Goal: Information Seeking & Learning: Learn about a topic

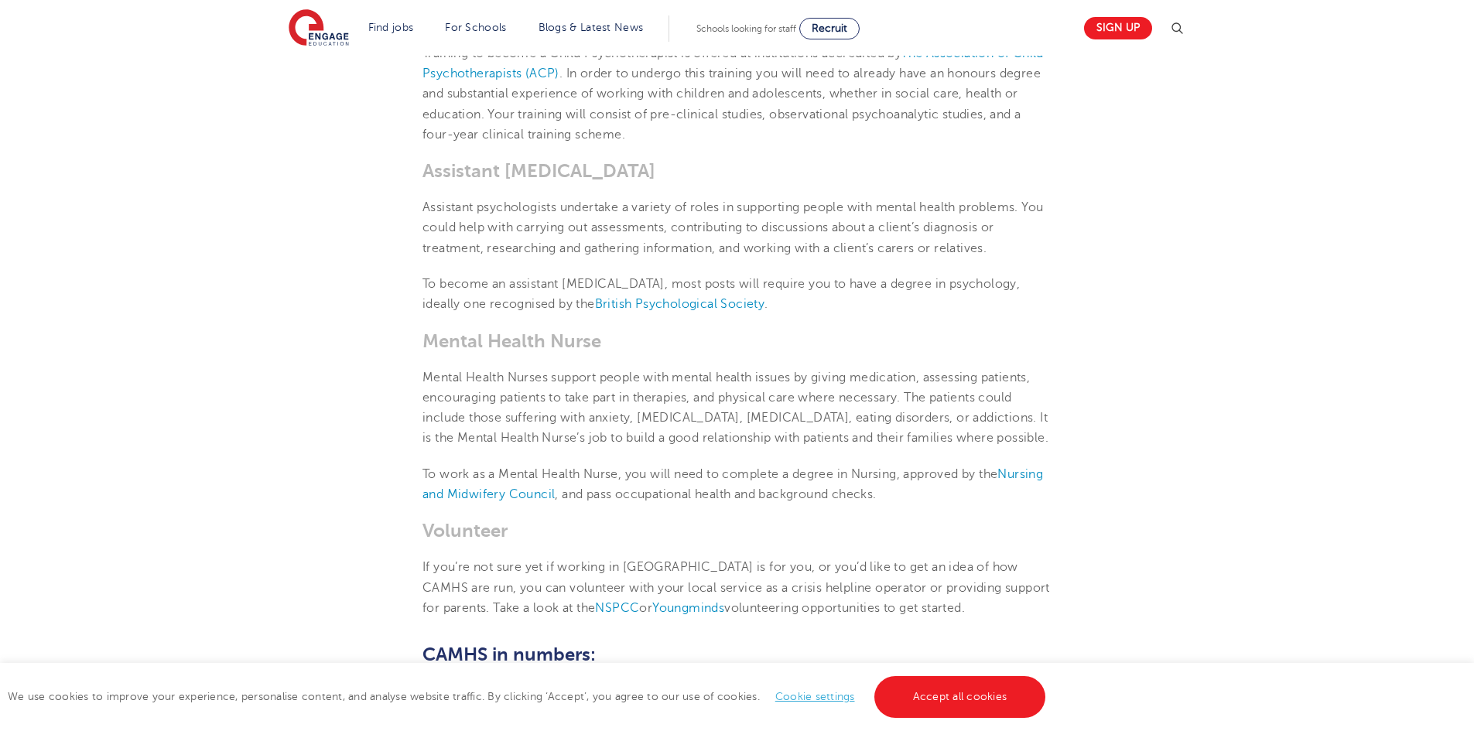
scroll to position [1270, 0]
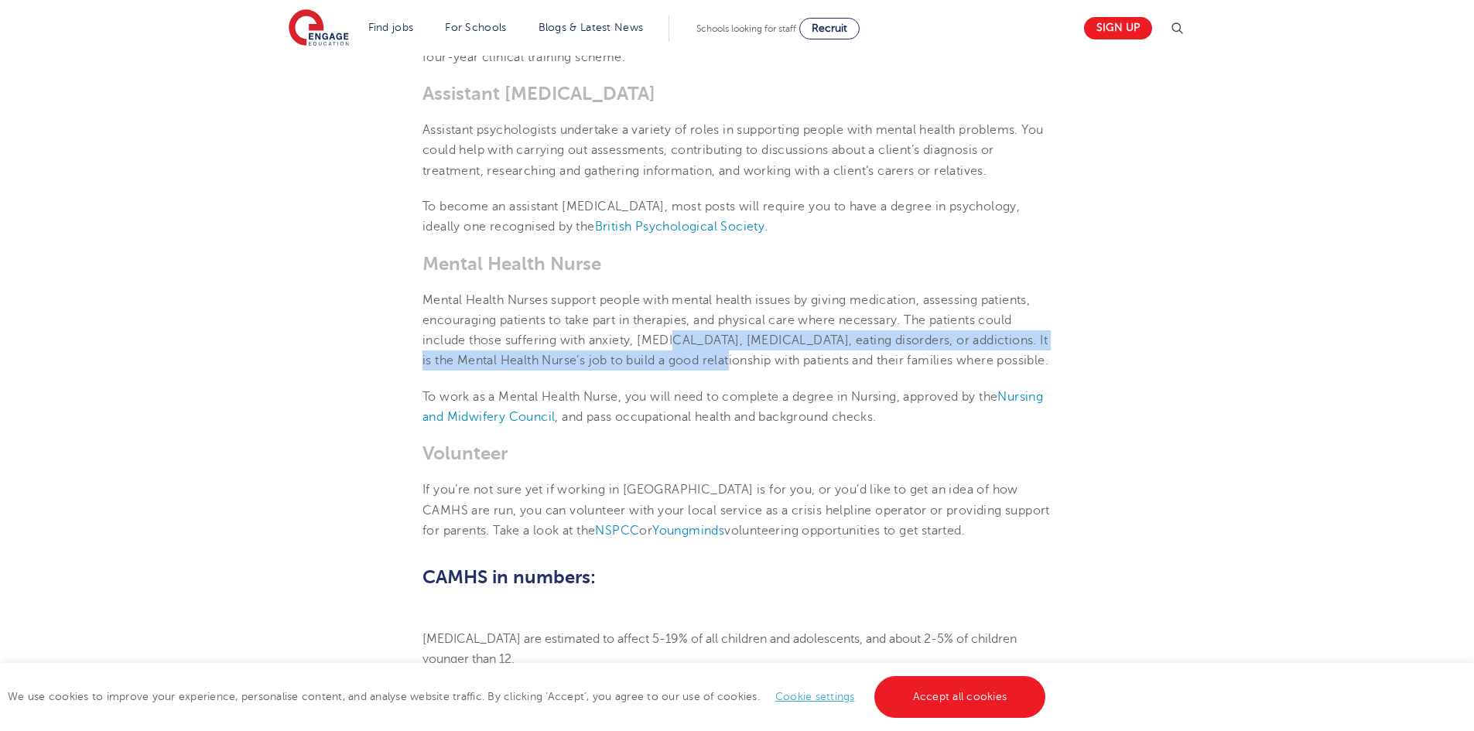
drag, startPoint x: 676, startPoint y: 346, endPoint x: 706, endPoint y: 366, distance: 36.3
click at [706, 366] on p "Mental Health Nurses support people with mental health issues by giving medicat…" at bounding box center [737, 330] width 629 height 81
click at [706, 366] on span "Mental Health Nurses support people with mental health issues by giving medicat…" at bounding box center [736, 330] width 626 height 75
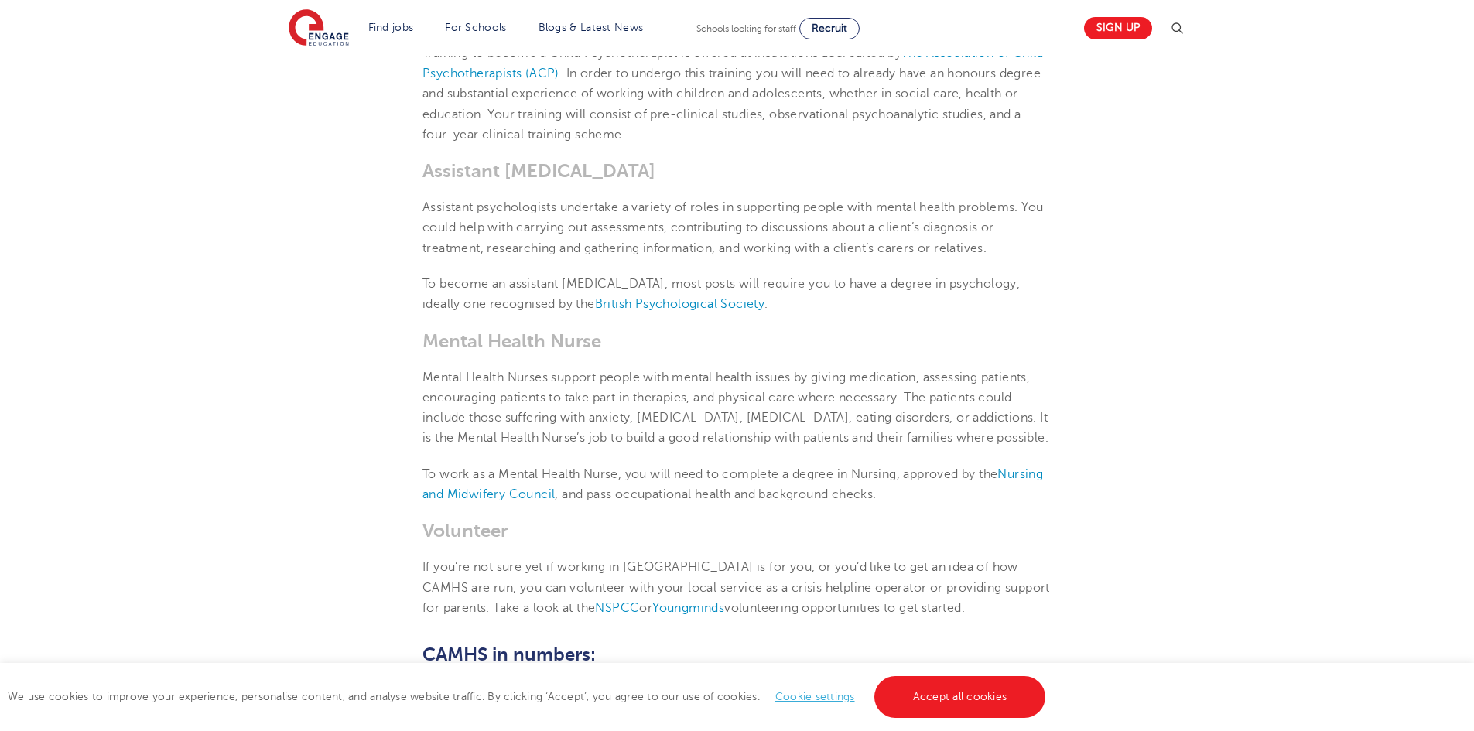
scroll to position [1425, 0]
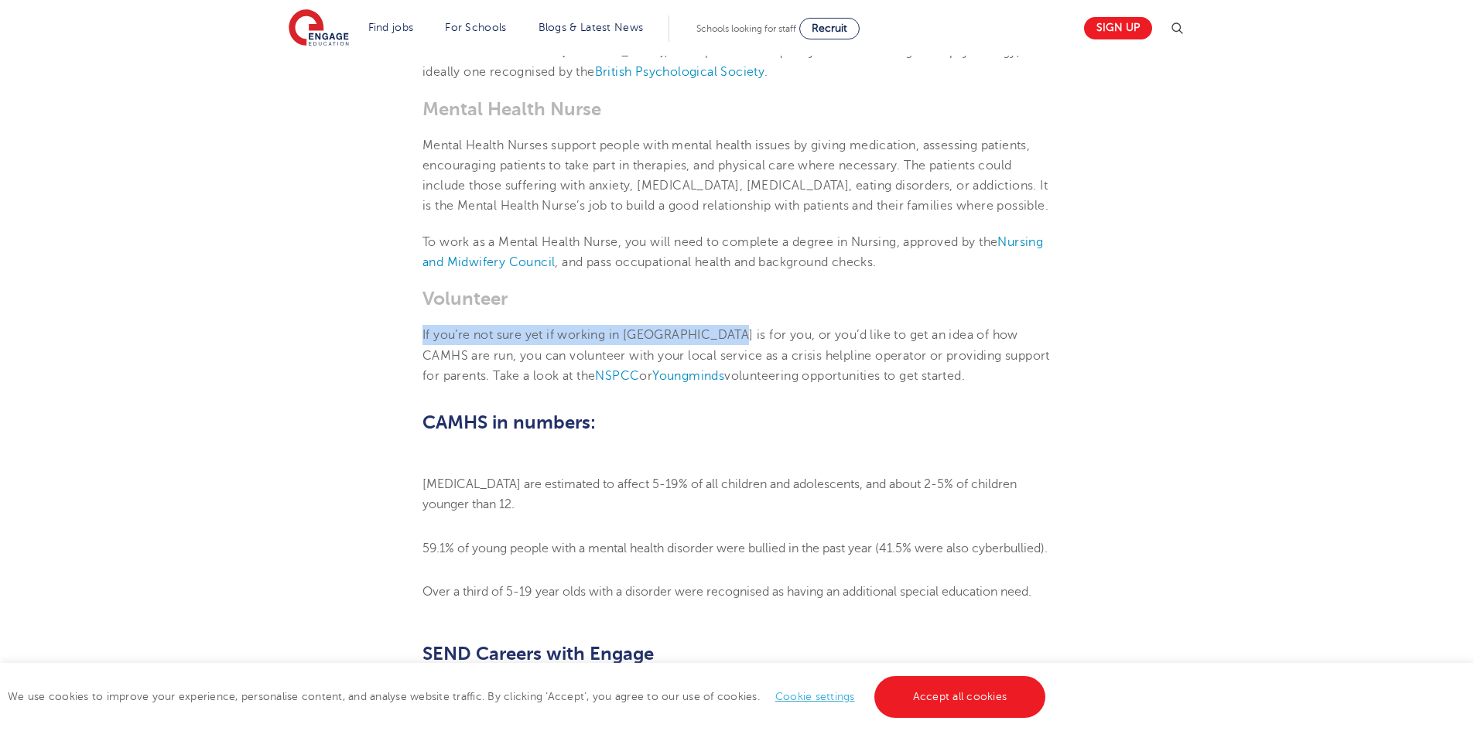
drag, startPoint x: 440, startPoint y: 344, endPoint x: 731, endPoint y: 344, distance: 290.2
click at [730, 344] on section "[DATE] My SEND Career: Child and Adolescent Mental Health Services (CAMHS) CAMH…" at bounding box center [737, 65] width 939 height 2126
click at [732, 344] on p "If you’re not sure yet if working in [GEOGRAPHIC_DATA] is for you, or you’d lik…" at bounding box center [737, 355] width 629 height 61
click at [977, 2] on section "Find jobs All vacancies We have one of the UK's largest database. and with hund…" at bounding box center [682, 28] width 786 height 56
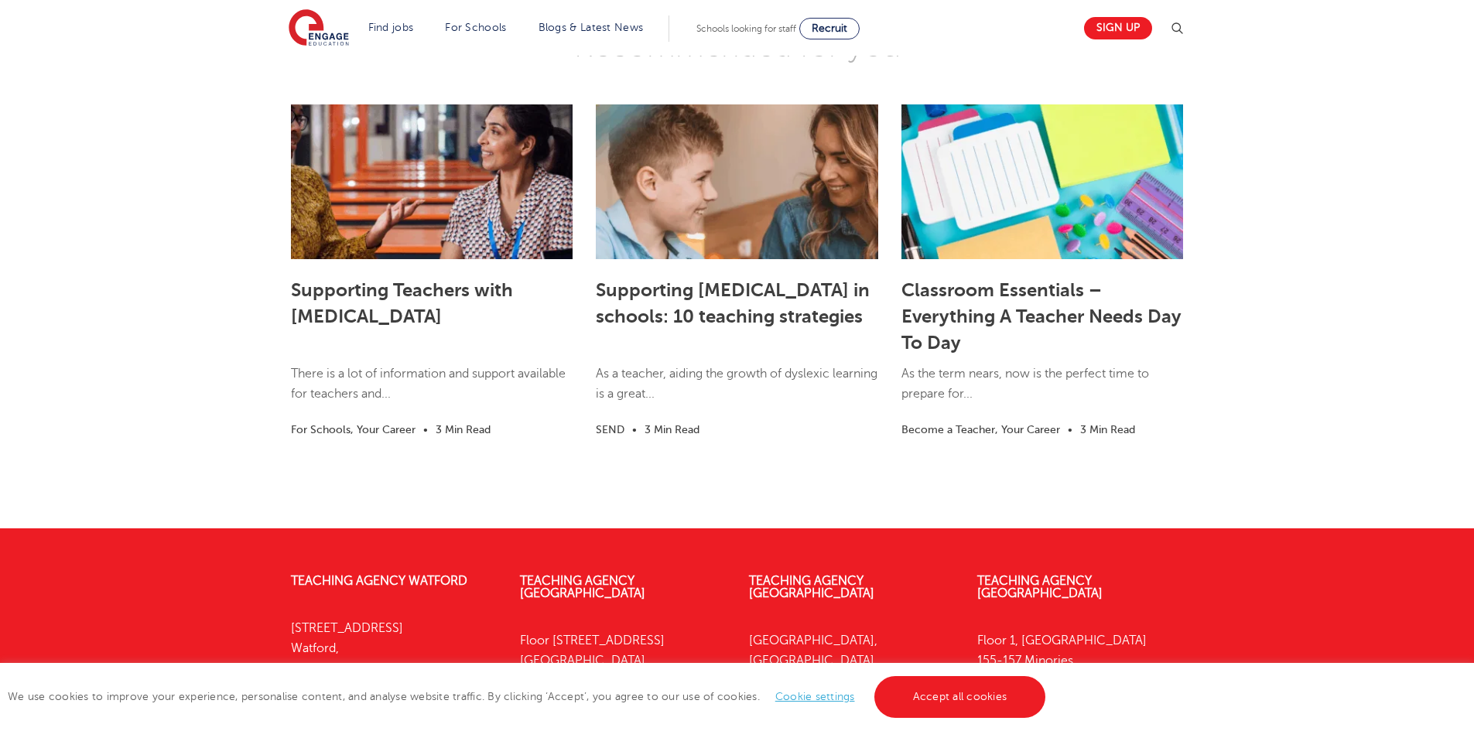
scroll to position [2757, 0]
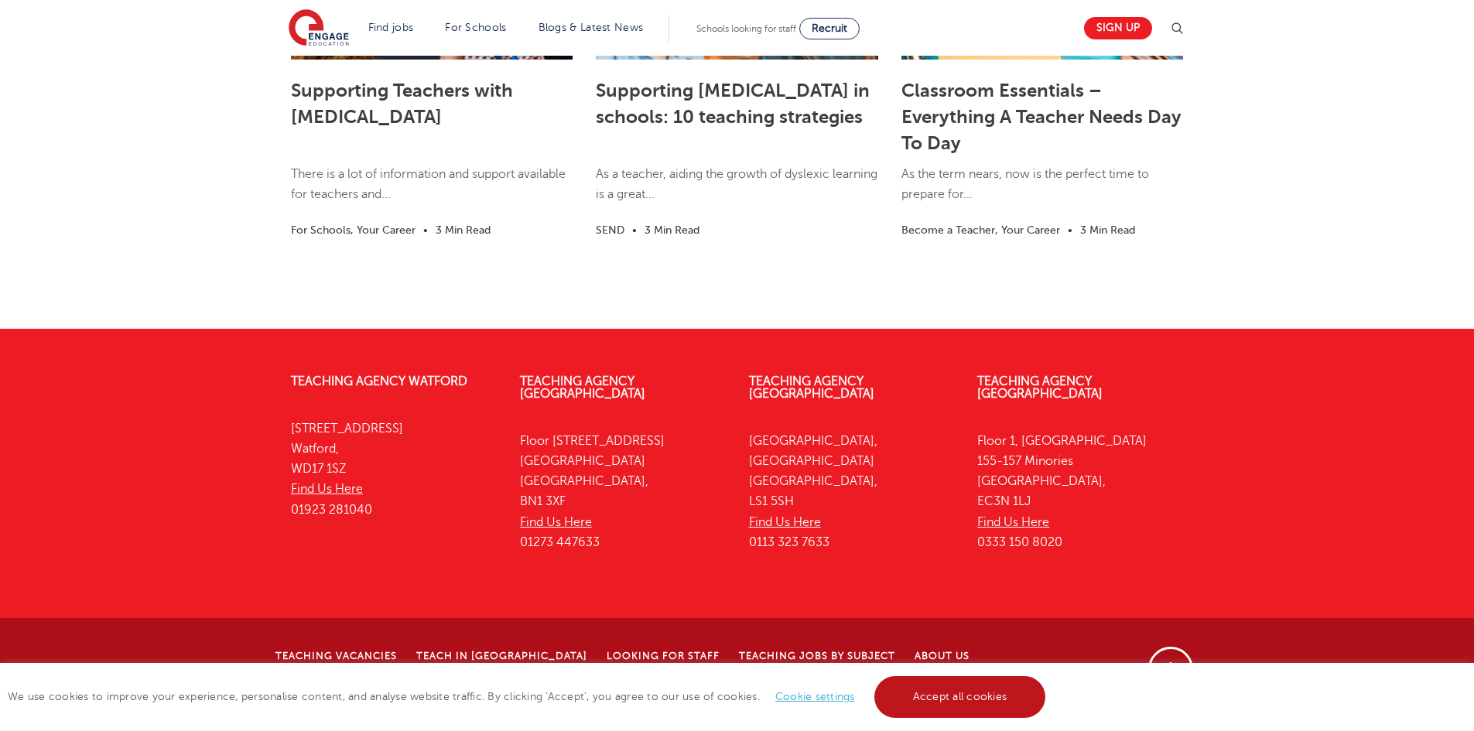
click at [896, 696] on link "Accept all cookies" at bounding box center [961, 697] width 172 height 42
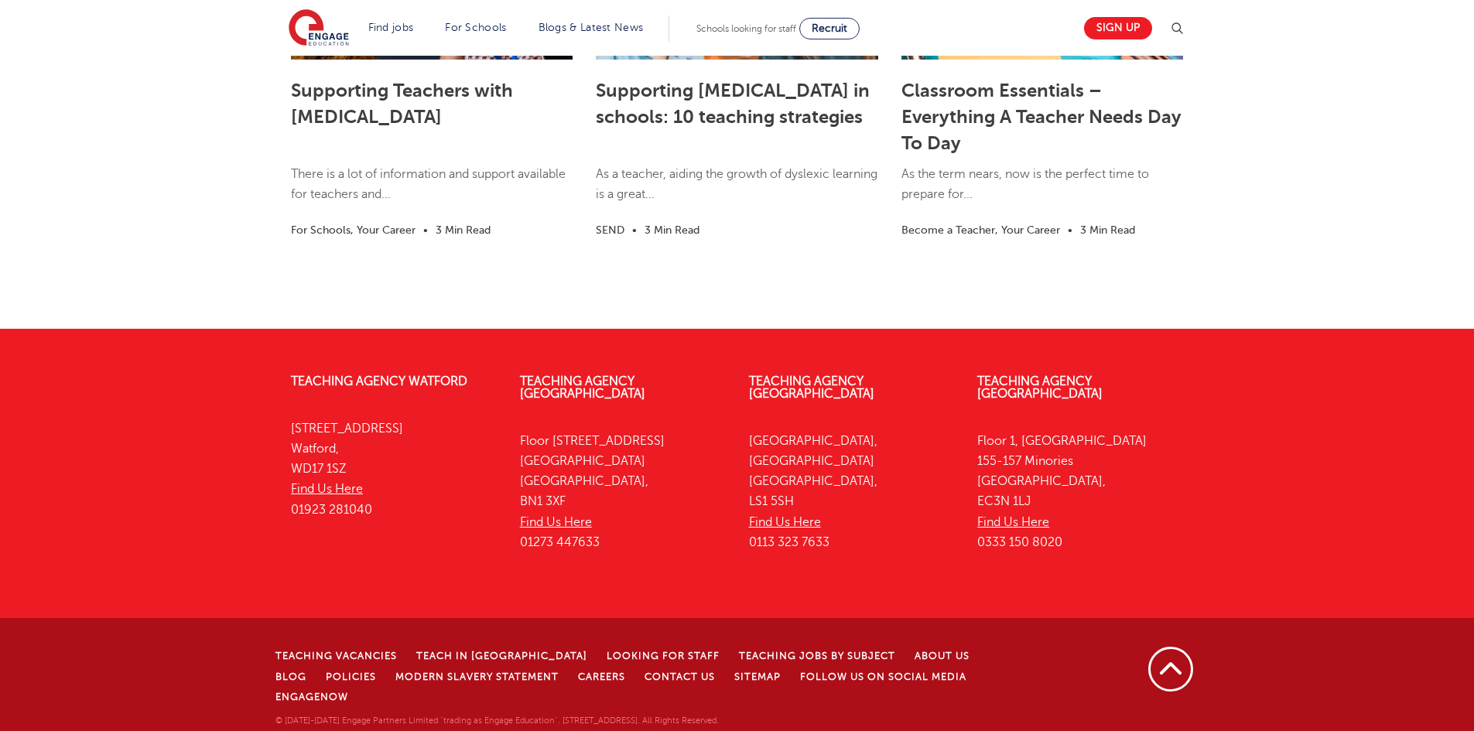
click at [1145, 678] on div "Back to top" at bounding box center [1128, 669] width 156 height 48
click at [1149, 652] on div "Teaching Vacancies Teach in [GEOGRAPHIC_DATA] Looking for staff Teaching jobs b…" at bounding box center [737, 680] width 1474 height 125
click at [1196, 691] on div "Back to top" at bounding box center [1128, 669] width 156 height 48
click at [1171, 683] on link "Back to top" at bounding box center [1171, 669] width 48 height 48
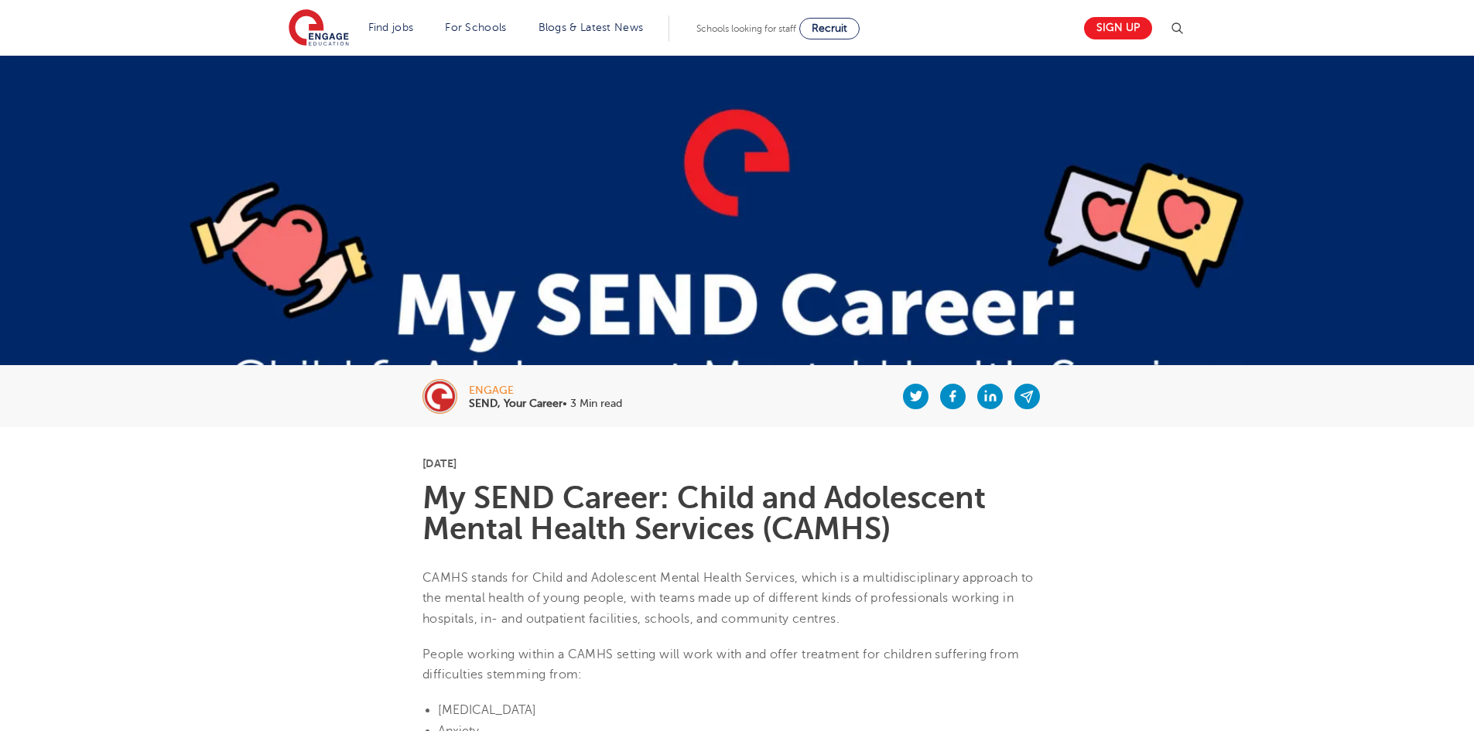
scroll to position [77, 0]
